Goal: Information Seeking & Learning: Learn about a topic

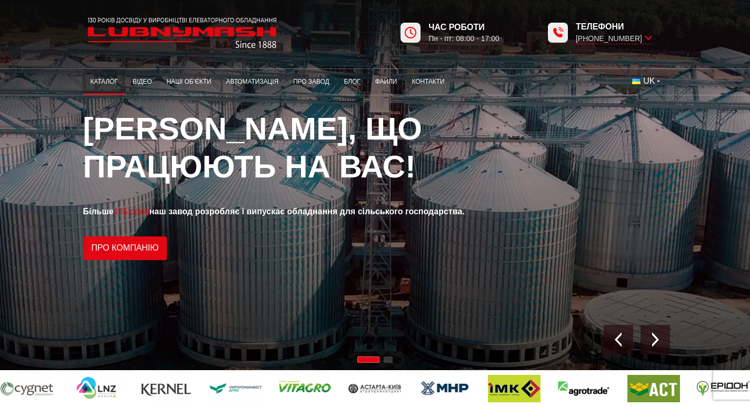
click at [83, 83] on link "Каталог" at bounding box center [104, 82] width 42 height 21
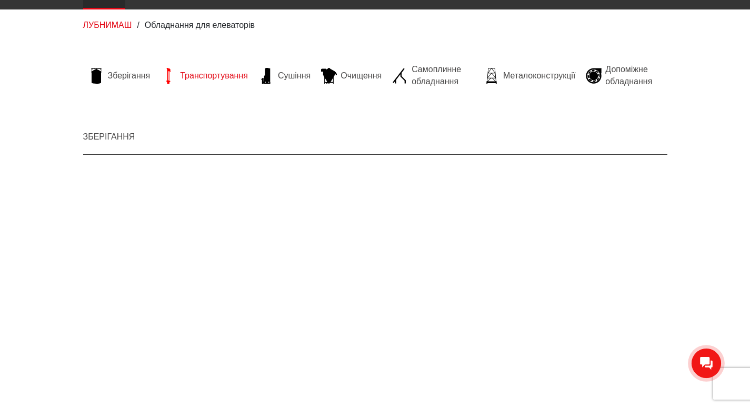
scroll to position [105, 0]
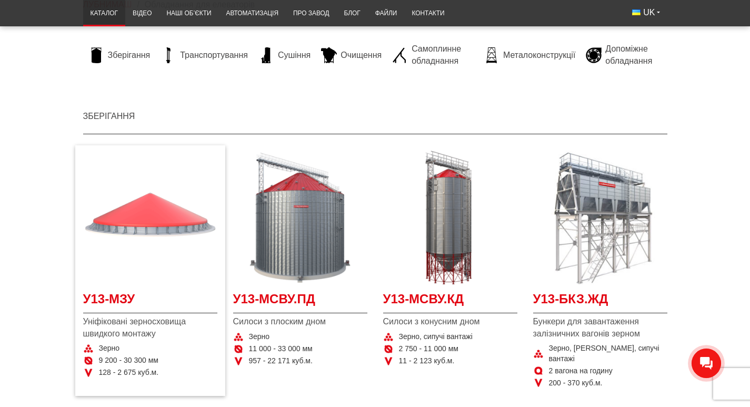
click at [105, 238] on img "Детальніше У13-МЗУ" at bounding box center [150, 218] width 134 height 134
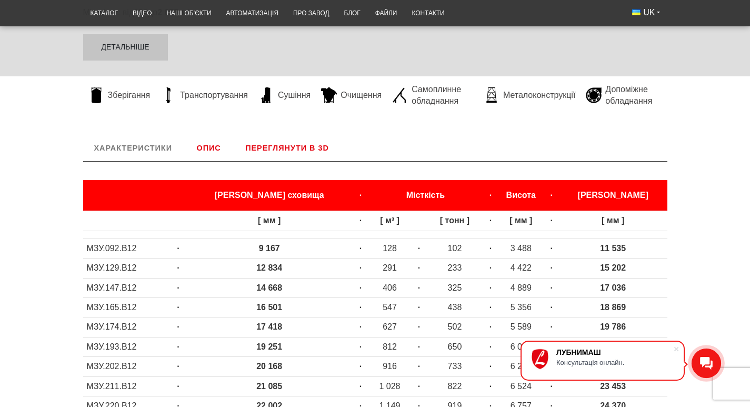
scroll to position [316, 0]
